Goal: Navigation & Orientation: Find specific page/section

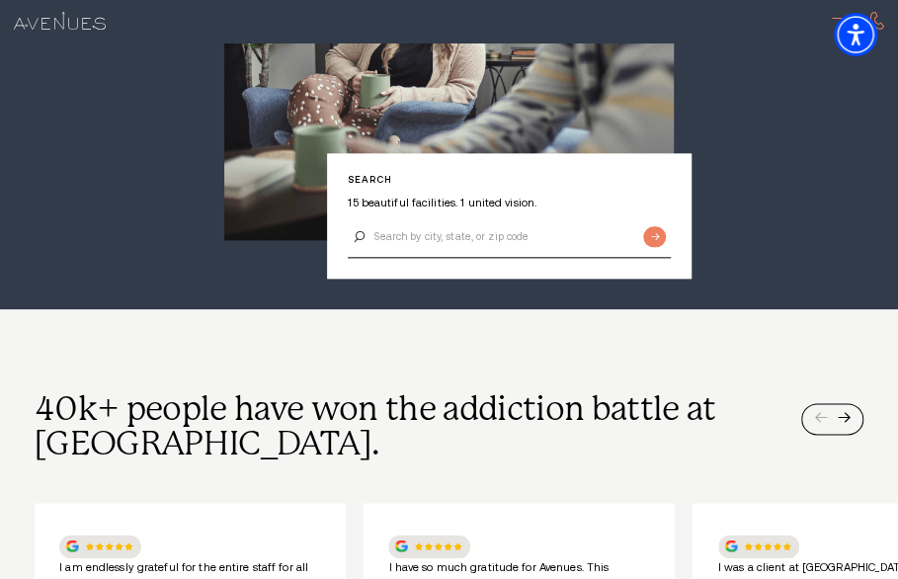
click at [832, 19] on div at bounding box center [843, 22] width 22 height 22
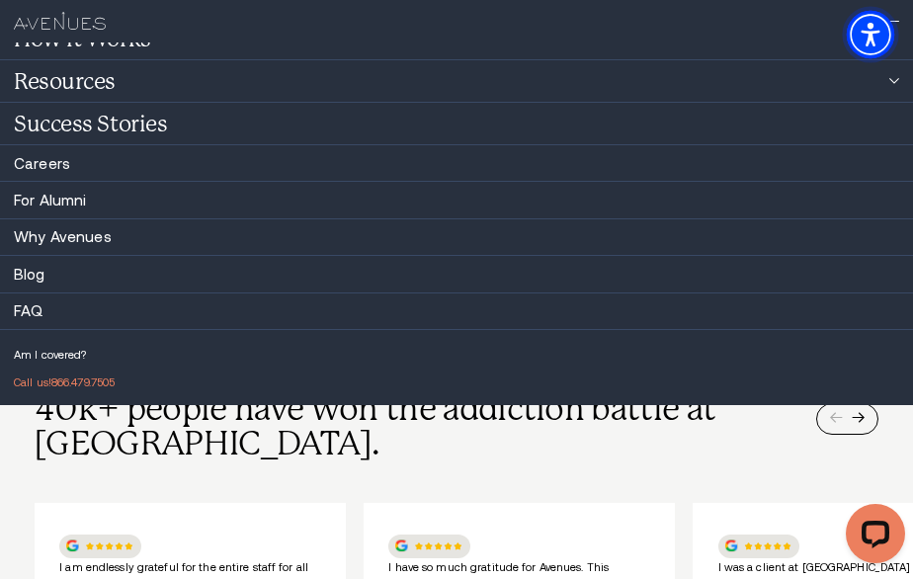
click at [865, 35] on img "Accessibility Menu" at bounding box center [870, 34] width 47 height 47
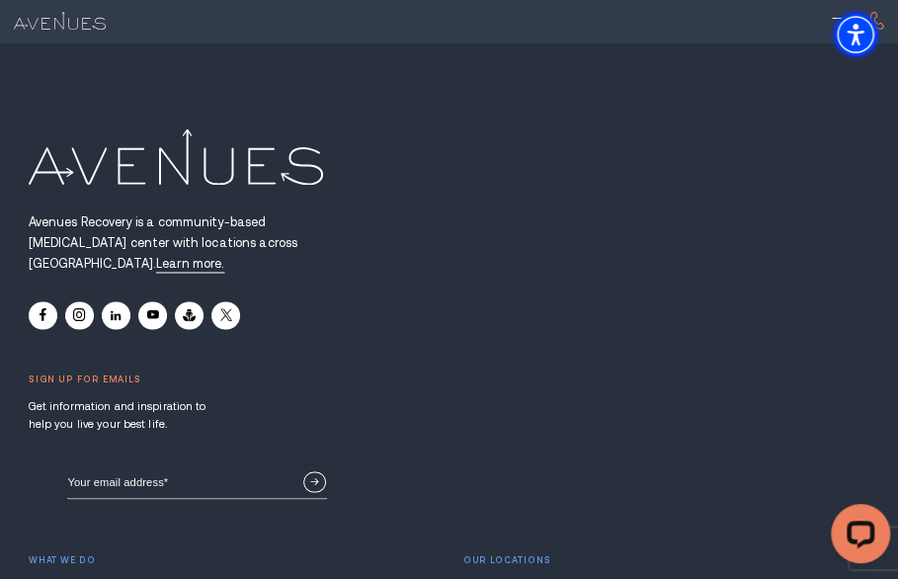
scroll to position [14478, 0]
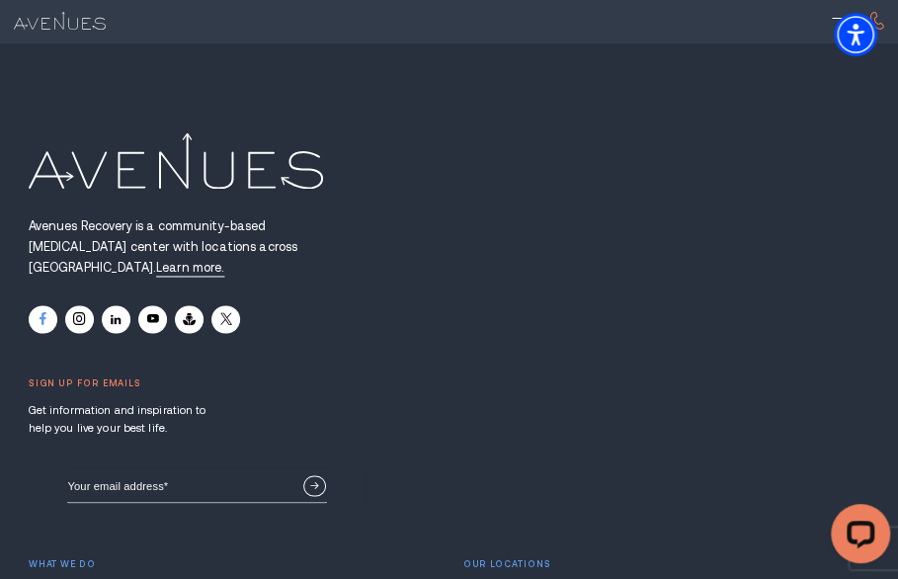
click at [41, 312] on icon at bounding box center [43, 318] width 7 height 13
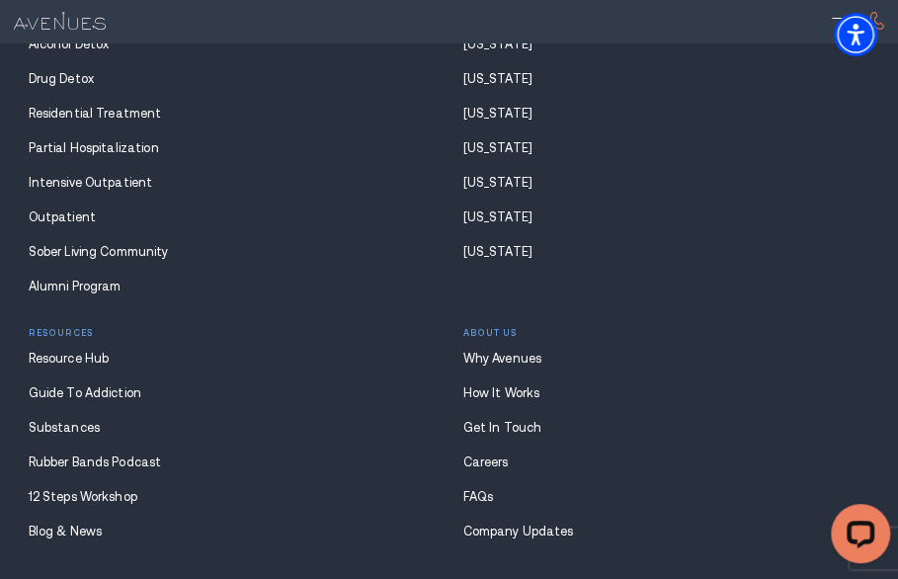
drag, startPoint x: 314, startPoint y: 418, endPoint x: 314, endPoint y: 485, distance: 67.2
click at [314, 485] on div "Avenues Recovery is a community-based drug and alcohol rehabilitation center wi…" at bounding box center [449, 124] width 898 height 1287
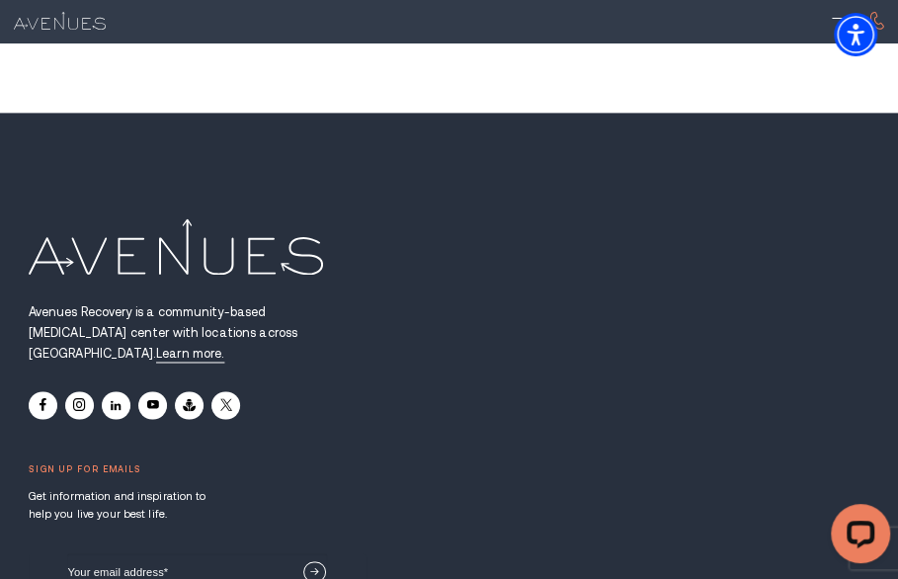
scroll to position [14391, 0]
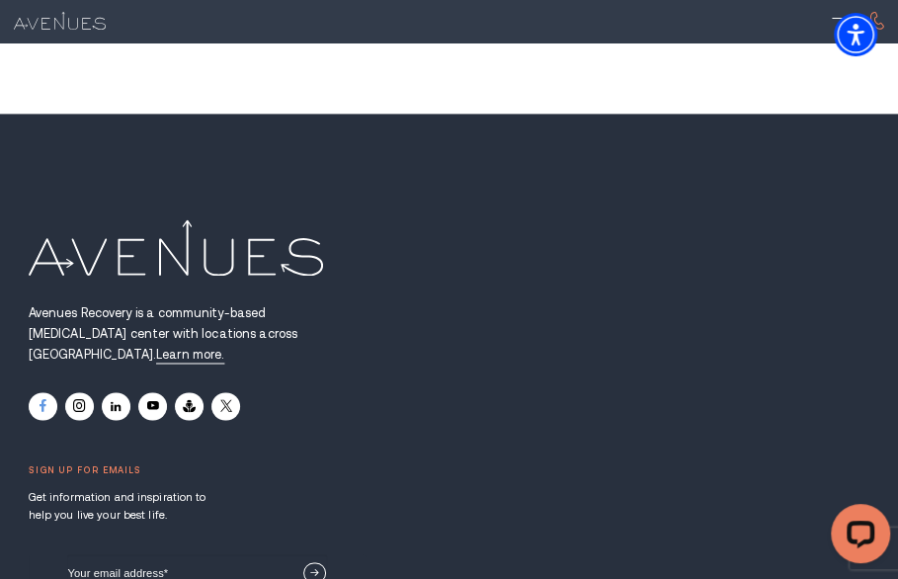
click at [34, 392] on link at bounding box center [43, 406] width 29 height 28
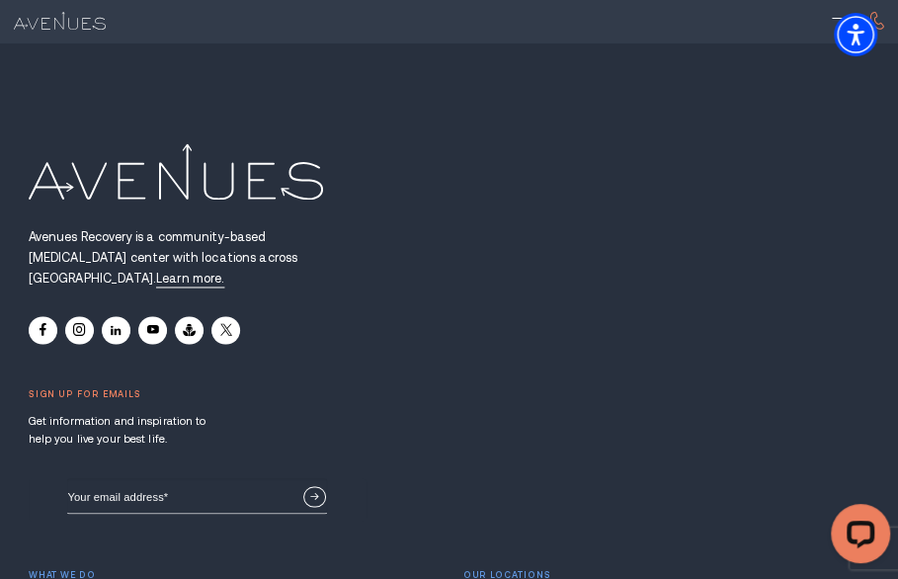
scroll to position [14479, 0]
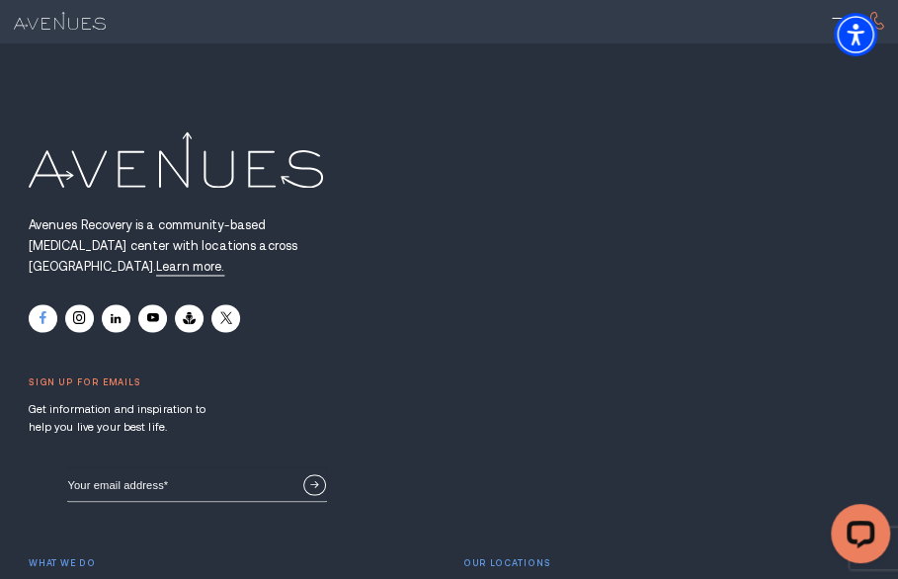
click at [30, 304] on link at bounding box center [43, 318] width 29 height 28
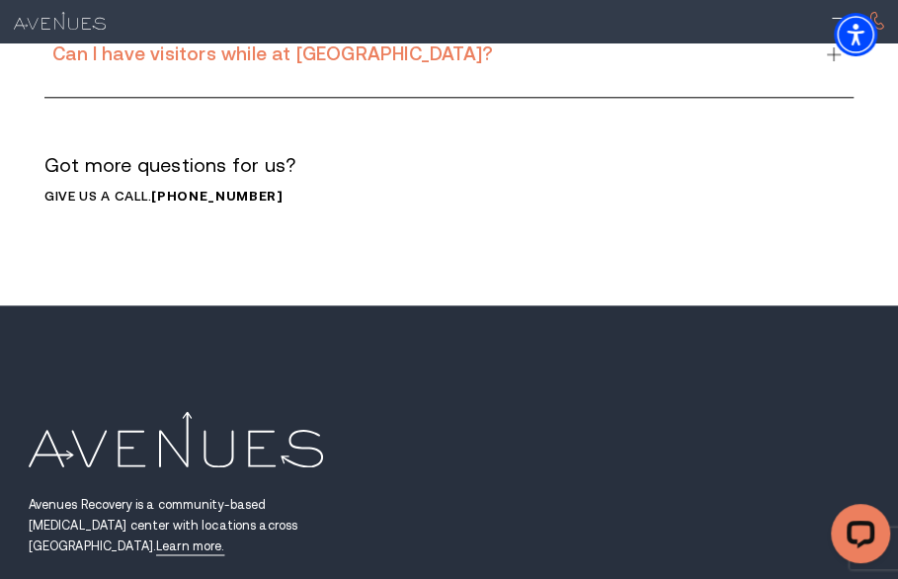
scroll to position [14187, 0]
